Goal: Transaction & Acquisition: Subscribe to service/newsletter

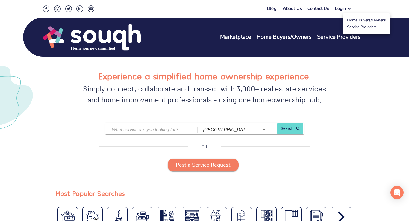
click at [342, 8] on div at bounding box center [204, 110] width 409 height 221
click at [340, 11] on div "Login" at bounding box center [340, 9] width 11 height 8
click at [351, 25] on link "Service Providers" at bounding box center [362, 26] width 30 height 5
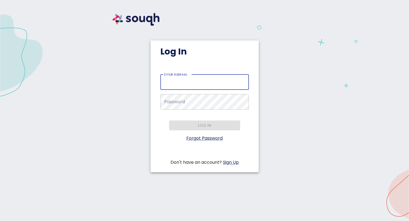
click at [205, 84] on input "Email Address   *" at bounding box center [205, 81] width 89 height 15
type input "[EMAIL_ADDRESS][DOMAIN_NAME]"
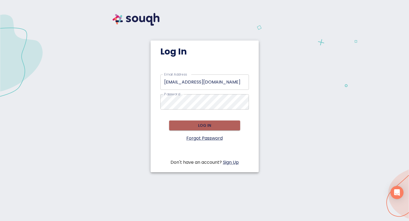
click at [197, 125] on span "Log in" at bounding box center [205, 125] width 62 height 7
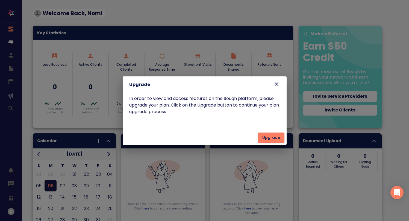
click at [266, 139] on span "Upgrade" at bounding box center [272, 137] width 18 height 7
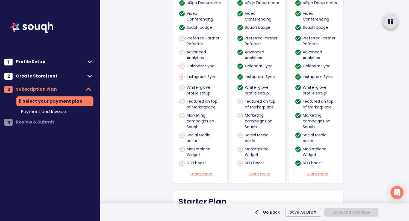
scroll to position [444, 0]
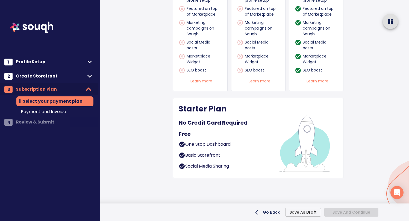
click at [259, 141] on div "One Stop Dashboard" at bounding box center [225, 146] width 93 height 10
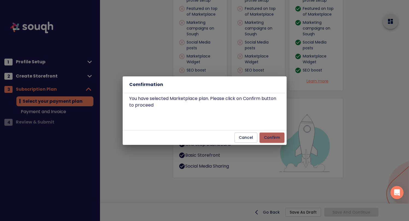
click at [271, 138] on span "Confirm" at bounding box center [272, 137] width 16 height 7
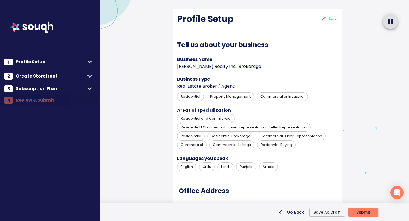
scroll to position [51, 0]
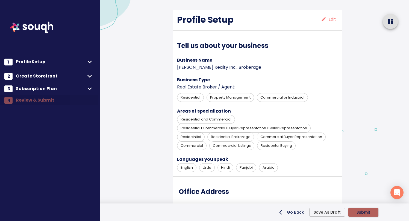
click at [357, 213] on span "Submit" at bounding box center [364, 212] width 14 height 7
